Goal: Task Accomplishment & Management: Manage account settings

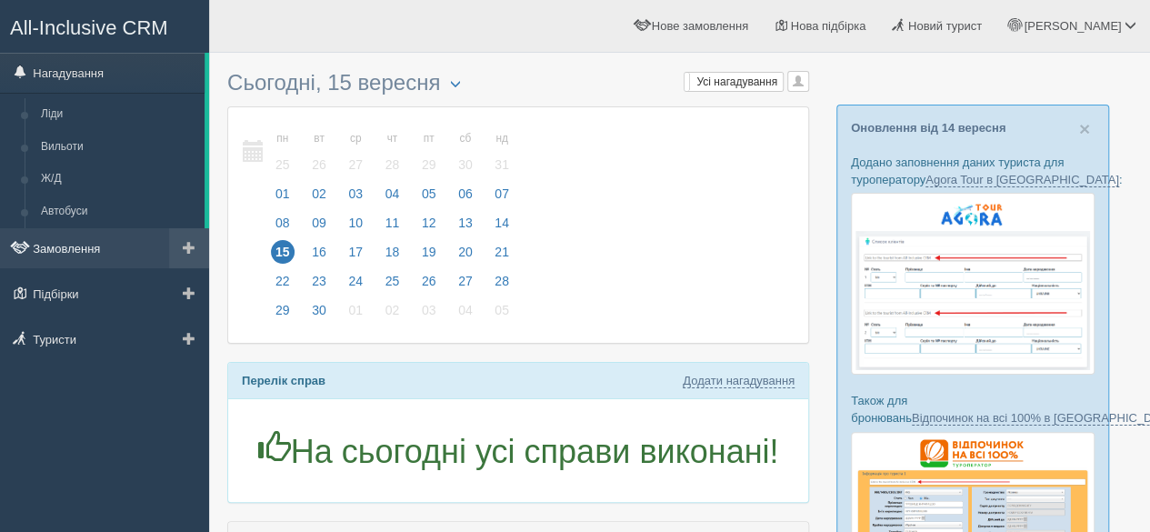
click at [75, 240] on link "Замовлення" at bounding box center [104, 248] width 209 height 40
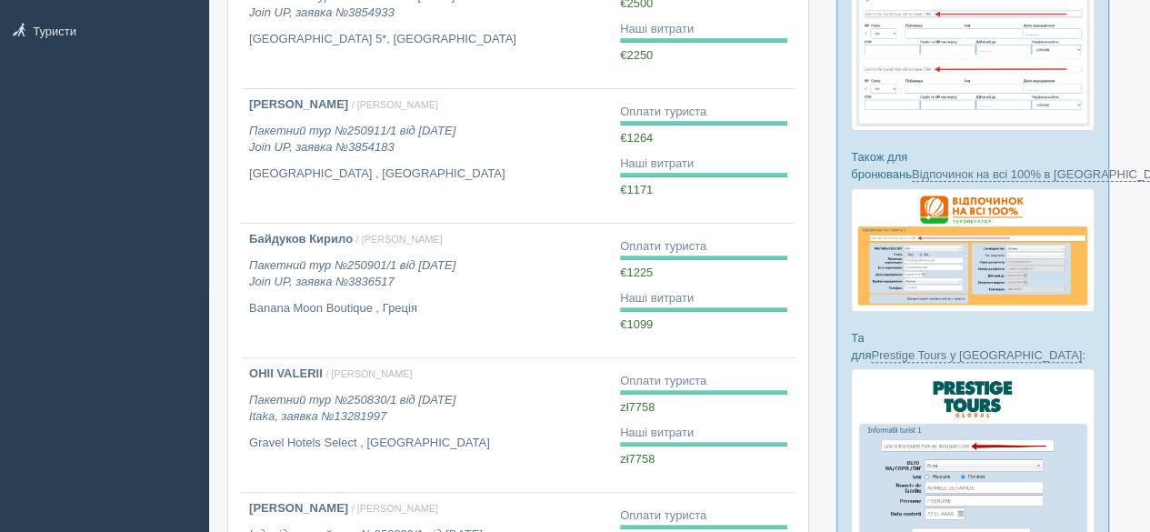
scroll to position [273, 0]
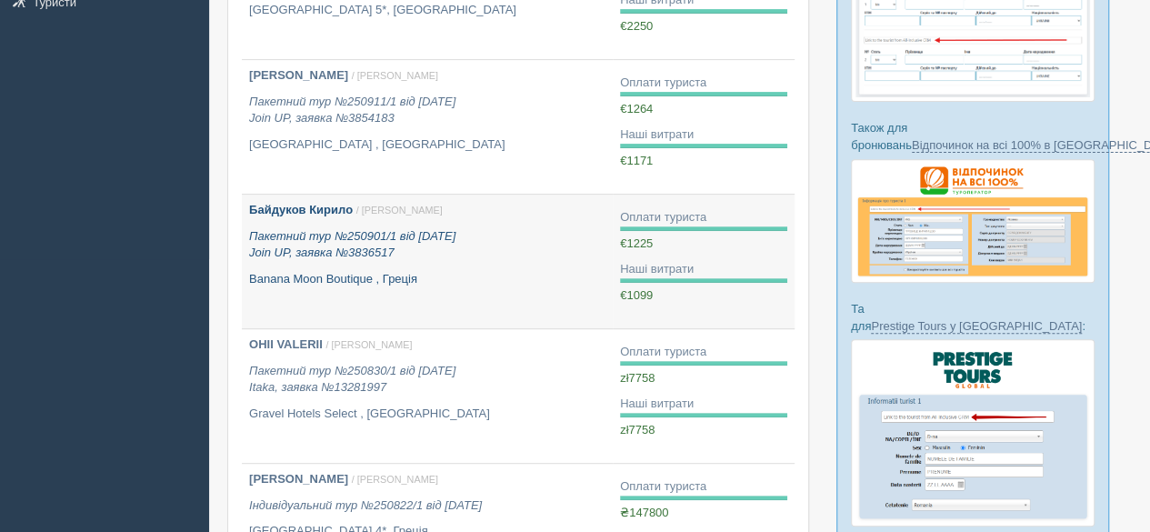
click at [391, 235] on icon "Пакетний тур №250901/1 від 29.08.2025 Join UP, заявка №3836517" at bounding box center [352, 244] width 206 height 31
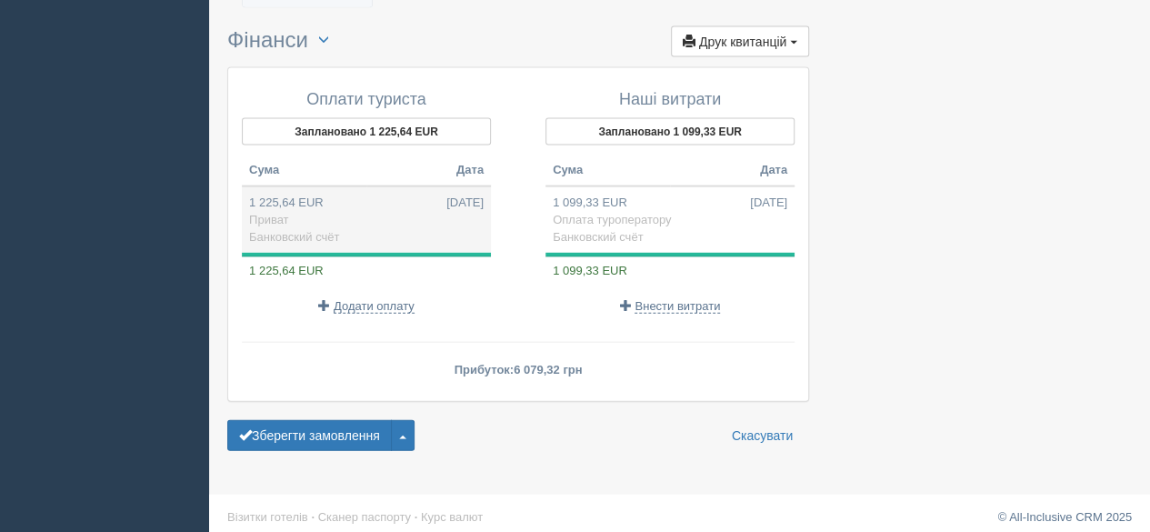
click at [300, 212] on td "1 225,64 EUR 29.08.2025 Приват Банковский счёт" at bounding box center [366, 219] width 249 height 66
type input "58990.00"
type input "48.13"
select select "575"
type input "Приват"
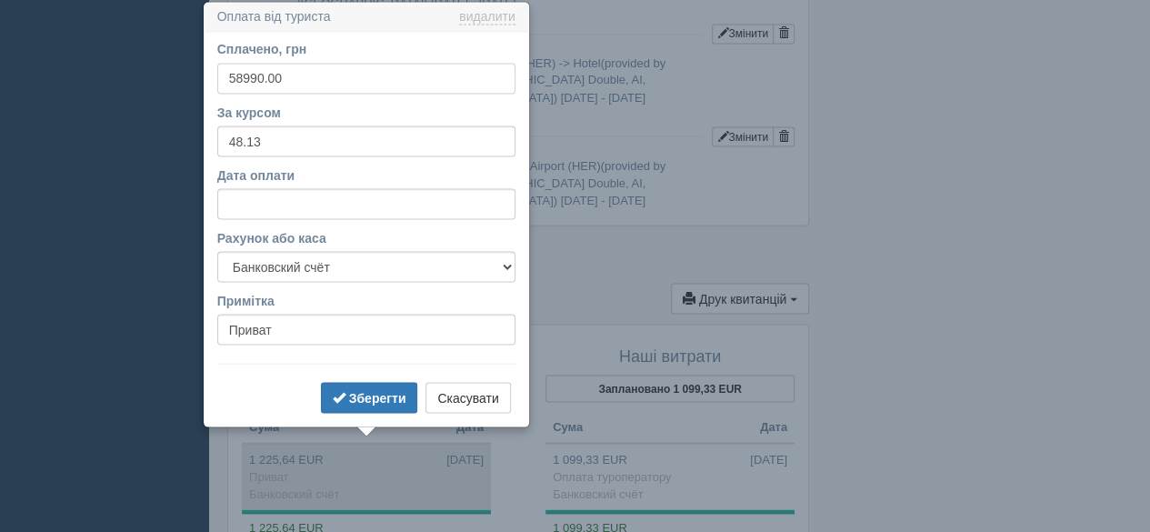
scroll to position [1638, 0]
